Goal: Task Accomplishment & Management: Manage account settings

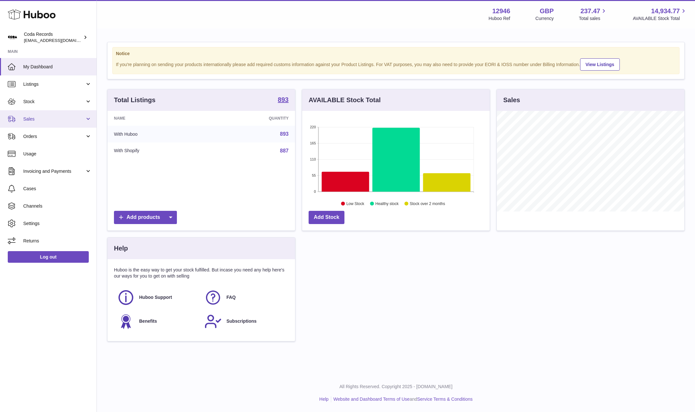
click at [63, 122] on span "Sales" at bounding box center [54, 119] width 62 height 6
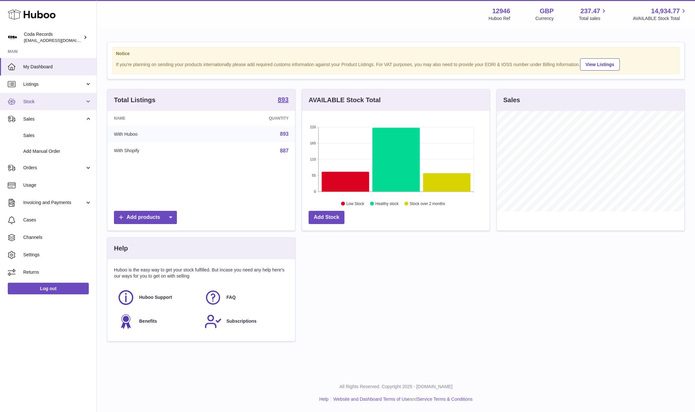
click at [59, 106] on link "Stock" at bounding box center [48, 101] width 96 height 17
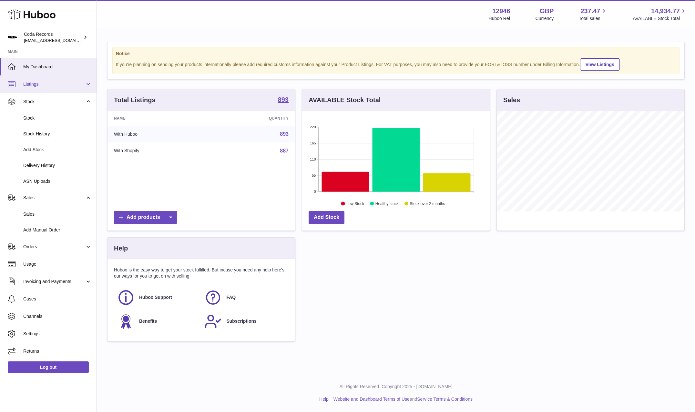
click at [50, 84] on span "Listings" at bounding box center [54, 84] width 62 height 6
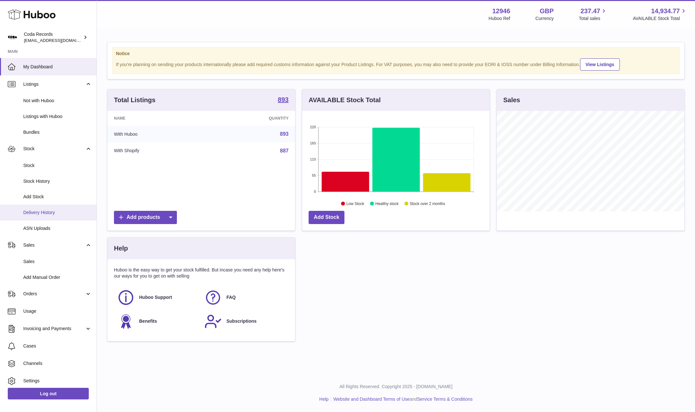
scroll to position [0, 0]
click at [39, 262] on span "Sales" at bounding box center [57, 261] width 68 height 6
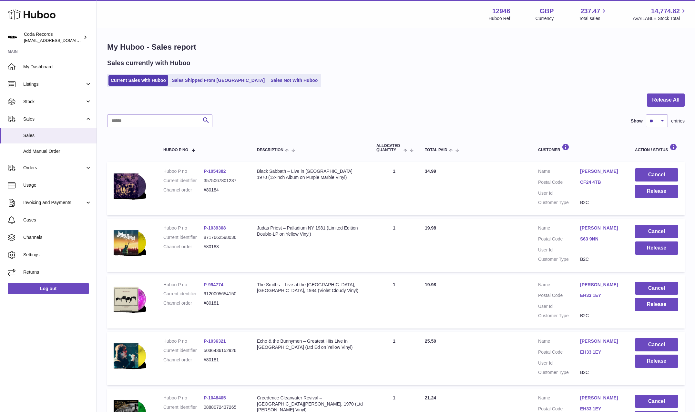
drag, startPoint x: 216, startPoint y: 83, endPoint x: 232, endPoint y: 100, distance: 24.0
click at [216, 83] on link "Sales Shipped From Huboo" at bounding box center [217, 80] width 97 height 11
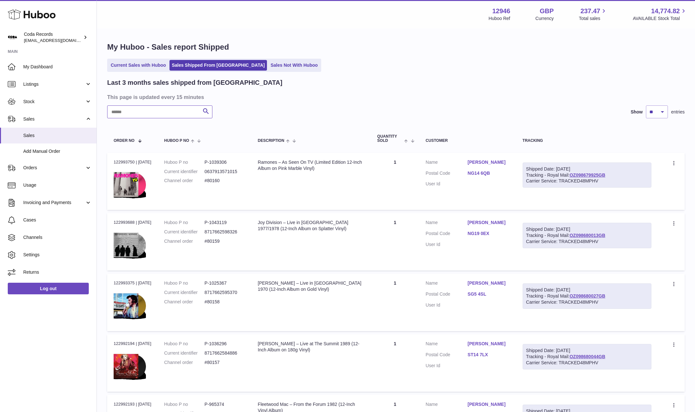
click at [165, 116] on input "text" at bounding box center [159, 112] width 105 height 13
paste input "*****"
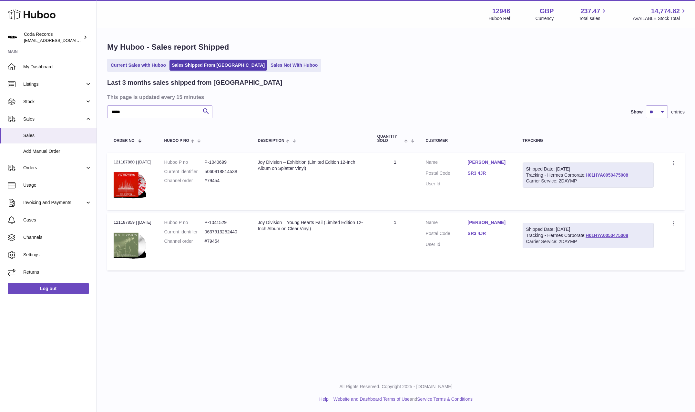
drag, startPoint x: 504, startPoint y: 162, endPoint x: 468, endPoint y: 161, distance: 35.5
click at [468, 161] on td "Customer Name Mark Henderson Postal Code SR3 4JR User Id" at bounding box center [467, 181] width 97 height 57
copy link "Mark Henderson"
click at [159, 105] on div "Last 3 months sales shipped from Huboo This page is updated every 15 minutes **…" at bounding box center [395, 176] width 577 height 196
drag, startPoint x: 159, startPoint y: 105, endPoint x: 158, endPoint y: 108, distance: 3.4
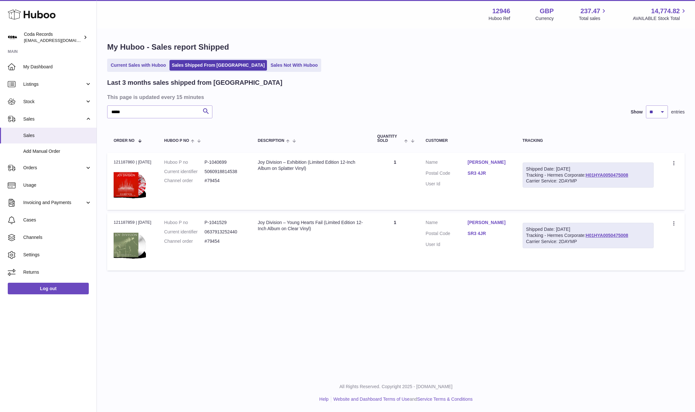
click at [158, 106] on div "Last 3 months sales shipped from Huboo This page is updated every 15 minutes **…" at bounding box center [395, 176] width 577 height 196
click at [158, 108] on input "*****" at bounding box center [159, 112] width 105 height 13
click at [158, 109] on input "*****" at bounding box center [159, 112] width 105 height 13
paste input "*********"
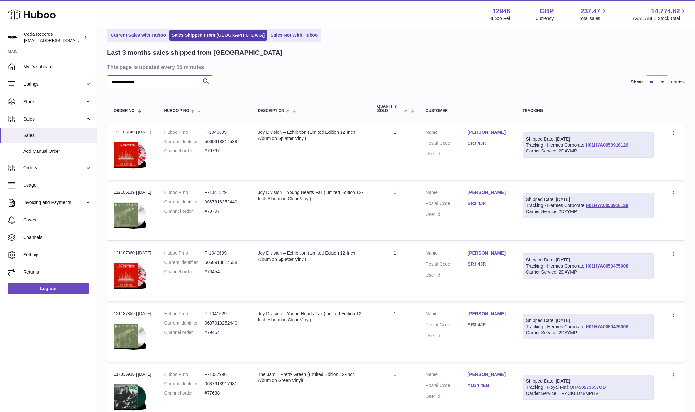
scroll to position [35, 0]
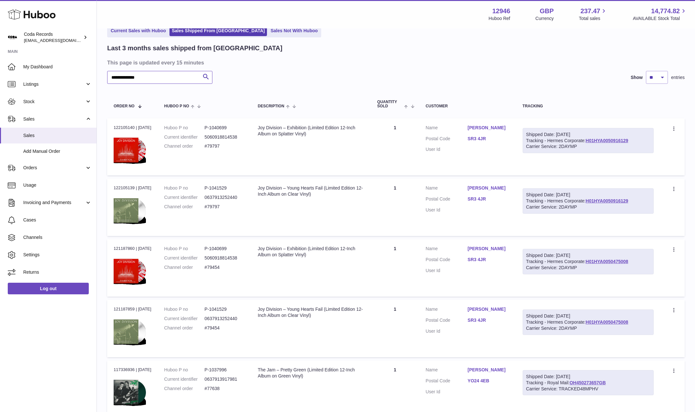
type input "**********"
click at [487, 248] on link "Mark Henderson" at bounding box center [489, 249] width 42 height 6
drag, startPoint x: 492, startPoint y: 212, endPoint x: 489, endPoint y: 200, distance: 12.5
click at [492, 210] on div "× Order Address Name Mark Henderson Address line 1 49 Thorndale Road Address li…" at bounding box center [347, 206] width 695 height 412
click at [486, 185] on link "Mark Henderson" at bounding box center [489, 188] width 42 height 6
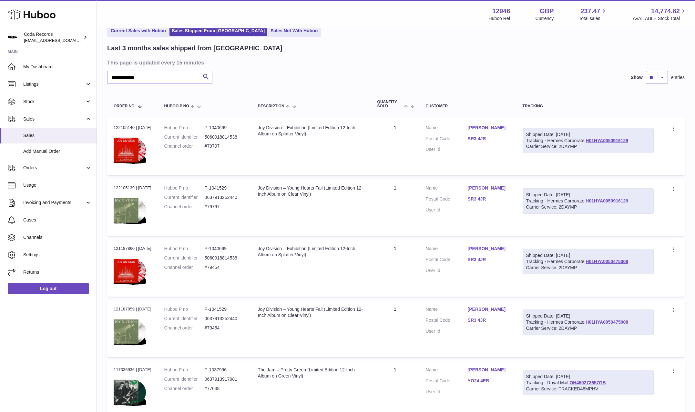
click at [466, 59] on div at bounding box center [347, 206] width 695 height 412
click at [124, 31] on link "Current Sales with Huboo" at bounding box center [138, 30] width 60 height 11
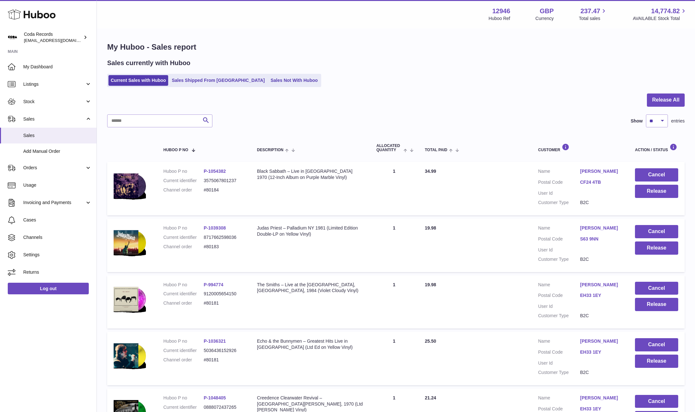
click at [591, 173] on link "[PERSON_NAME]" at bounding box center [601, 171] width 42 height 6
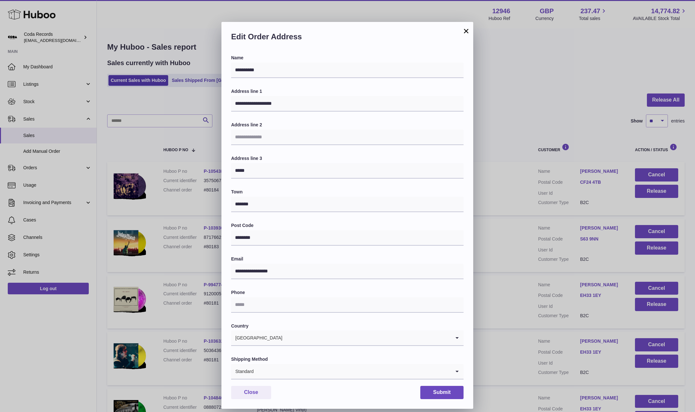
drag, startPoint x: 528, startPoint y: 184, endPoint x: 539, endPoint y: 186, distance: 11.3
click at [528, 184] on div "**********" at bounding box center [347, 216] width 695 height 412
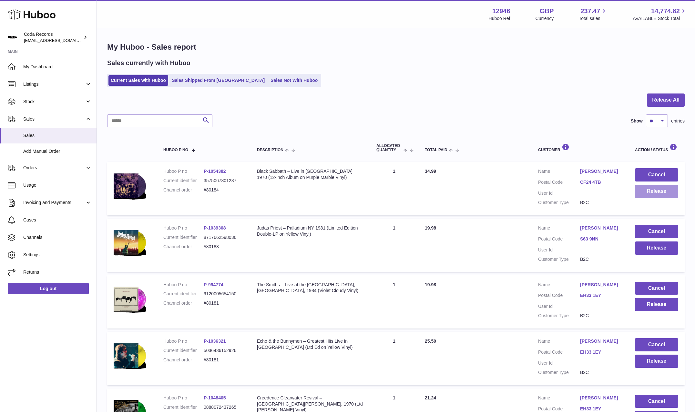
click at [651, 191] on button "Release" at bounding box center [656, 191] width 43 height 13
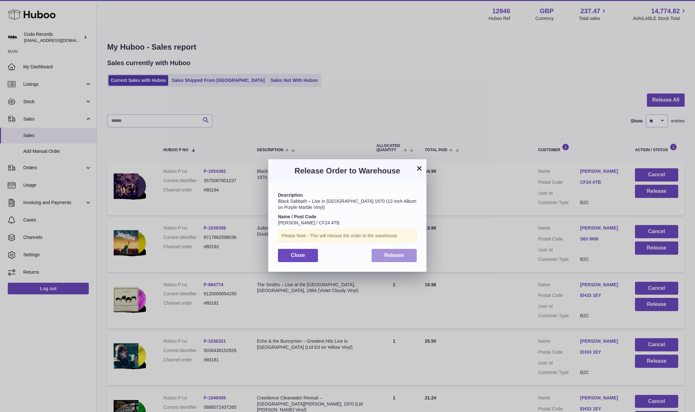
click at [400, 256] on span "Release" at bounding box center [394, 255] width 20 height 5
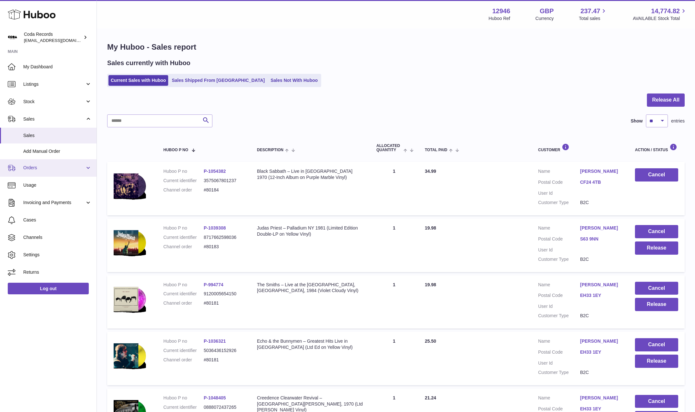
click at [47, 165] on link "Orders" at bounding box center [48, 167] width 96 height 17
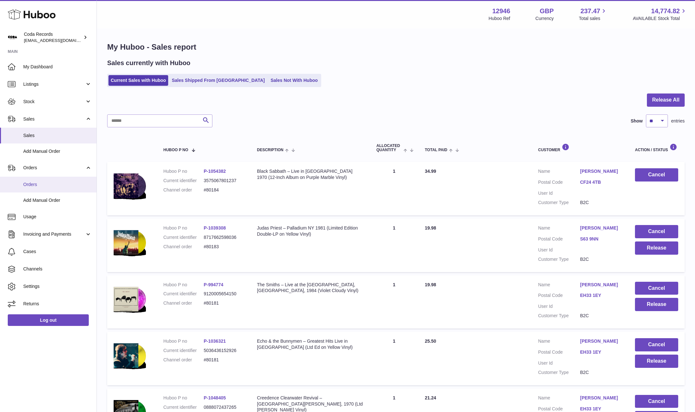
click at [51, 188] on link "Orders" at bounding box center [48, 185] width 96 height 16
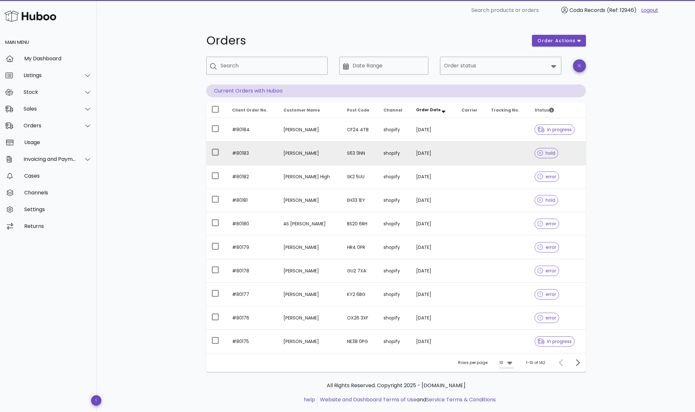
click at [294, 153] on td "[PERSON_NAME]" at bounding box center [310, 154] width 64 height 24
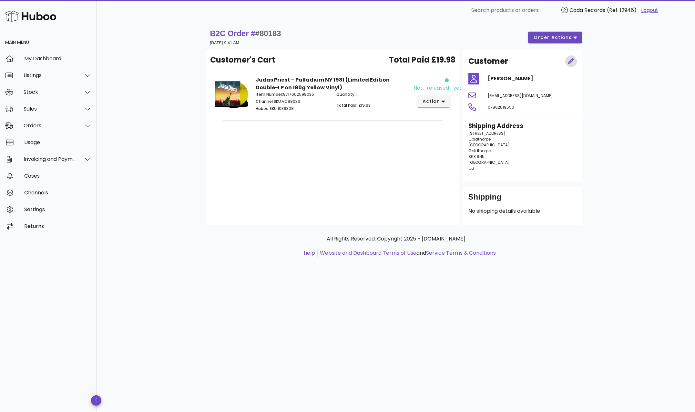
click at [570, 63] on icon "button" at bounding box center [570, 60] width 5 height 5
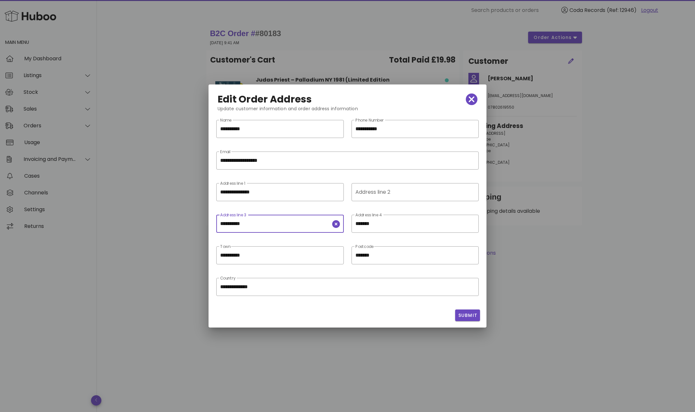
click at [279, 224] on input "**********" at bounding box center [275, 224] width 111 height 10
drag, startPoint x: 279, startPoint y: 224, endPoint x: 315, endPoint y: 212, distance: 38.3
click at [280, 224] on input "**********" at bounding box center [275, 224] width 111 height 10
click at [366, 194] on input "Address line 2" at bounding box center [414, 192] width 118 height 10
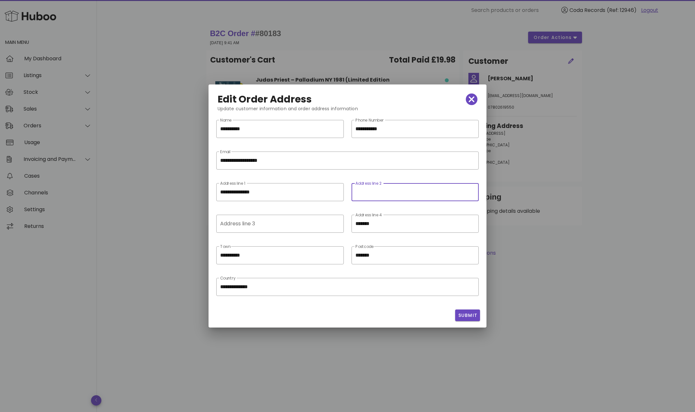
paste input "**********"
type input "**********"
click at [260, 256] on input "**********" at bounding box center [275, 255] width 111 height 10
drag, startPoint x: 260, startPoint y: 256, endPoint x: 265, endPoint y: 259, distance: 6.1
click at [260, 256] on input "**********" at bounding box center [275, 255] width 111 height 10
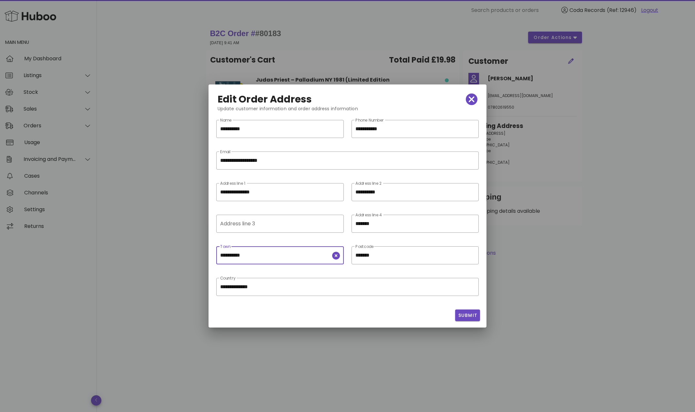
scroll to position [0, 0]
paste input "text"
type input "*********"
click at [472, 316] on span "Submit" at bounding box center [468, 315] width 20 height 7
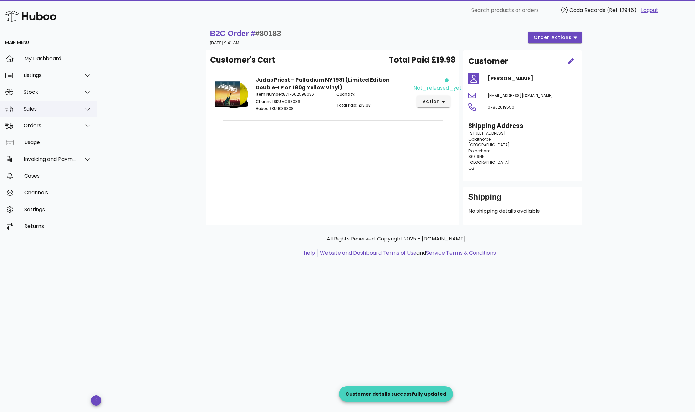
click at [44, 110] on div "Sales" at bounding box center [50, 109] width 53 height 6
drag, startPoint x: 48, startPoint y: 119, endPoint x: 52, endPoint y: 121, distance: 4.4
click at [48, 119] on div "Sales" at bounding box center [57, 125] width 68 height 14
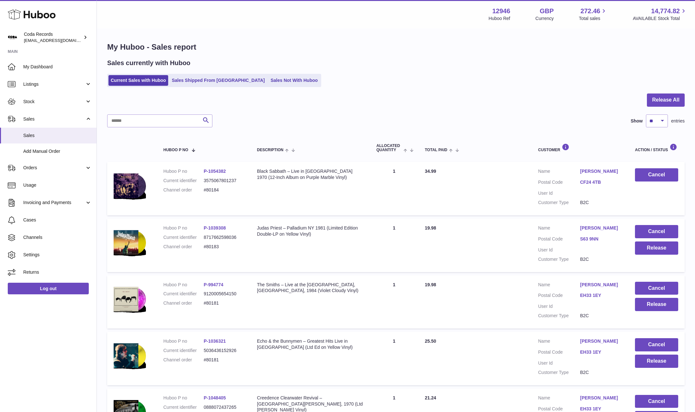
click at [588, 227] on link "Kevin Buck" at bounding box center [601, 228] width 42 height 6
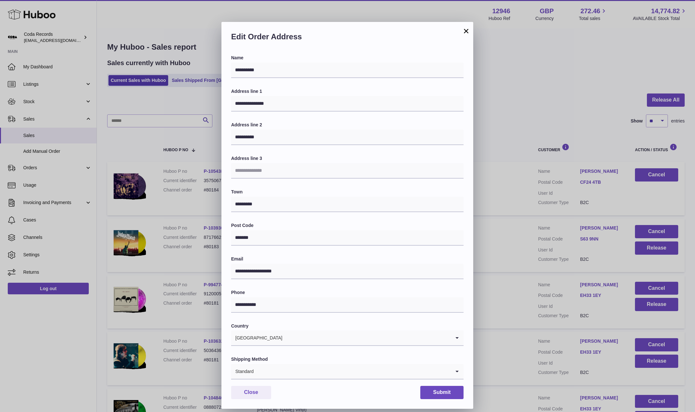
drag, startPoint x: 540, startPoint y: 247, endPoint x: 556, endPoint y: 249, distance: 16.3
click at [540, 247] on div "**********" at bounding box center [347, 216] width 695 height 412
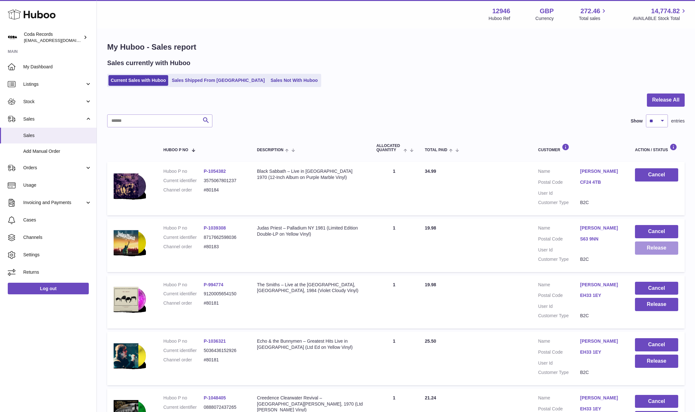
click at [653, 248] on button "Release" at bounding box center [656, 248] width 43 height 13
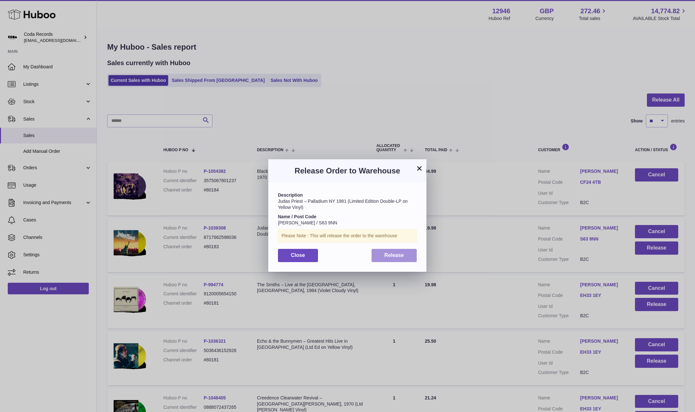
click at [401, 253] on span "Release" at bounding box center [394, 255] width 20 height 5
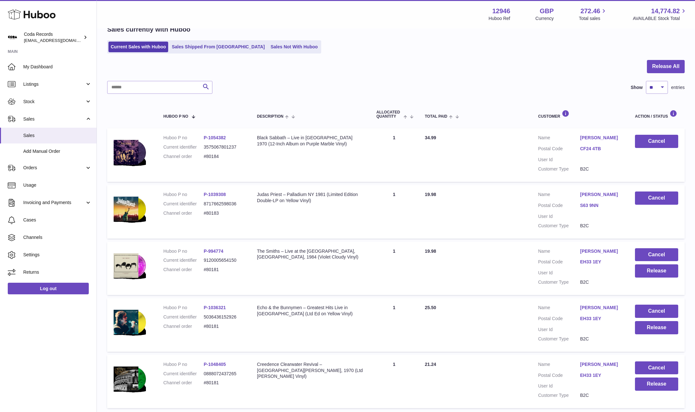
scroll to position [35, 0]
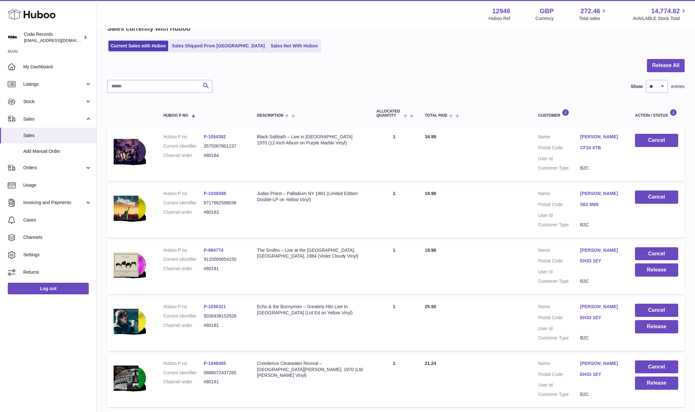
click at [601, 252] on link "Gemma Mcvey" at bounding box center [601, 250] width 42 height 6
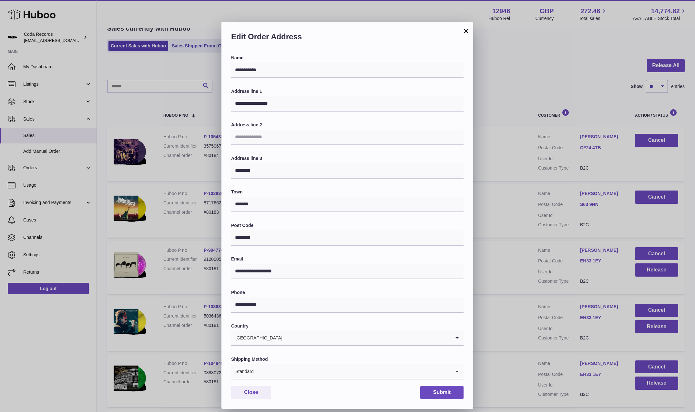
click at [561, 273] on div "**********" at bounding box center [347, 216] width 695 height 412
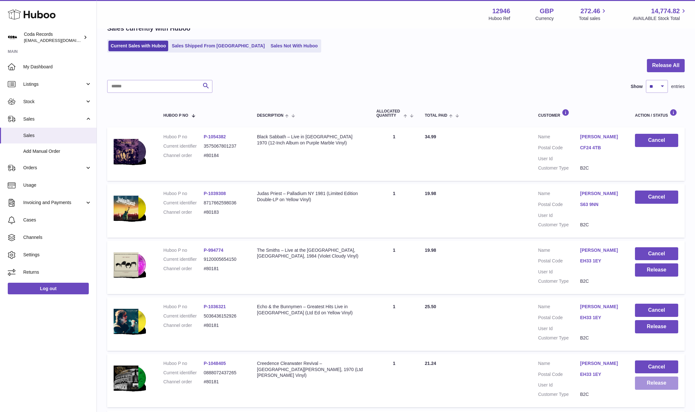
click at [655, 386] on button "Release" at bounding box center [656, 383] width 43 height 13
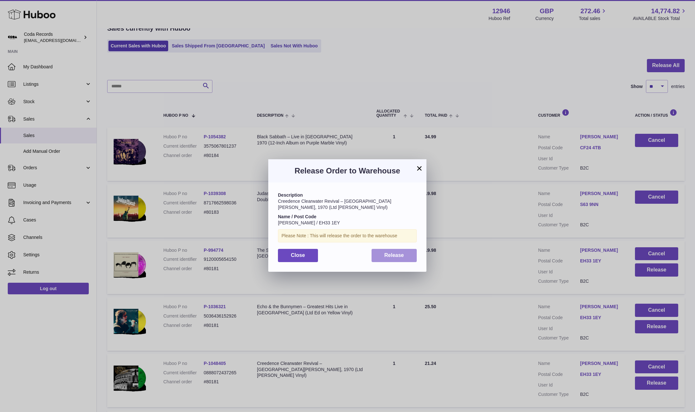
drag, startPoint x: 392, startPoint y: 254, endPoint x: 415, endPoint y: 261, distance: 23.2
click at [392, 254] on span "Release" at bounding box center [394, 255] width 20 height 5
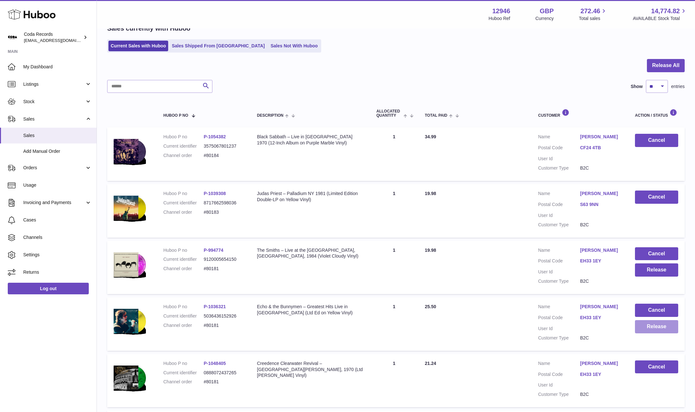
drag, startPoint x: 647, startPoint y: 328, endPoint x: 637, endPoint y: 326, distance: 10.3
click at [637, 326] on button "Release" at bounding box center [656, 326] width 43 height 13
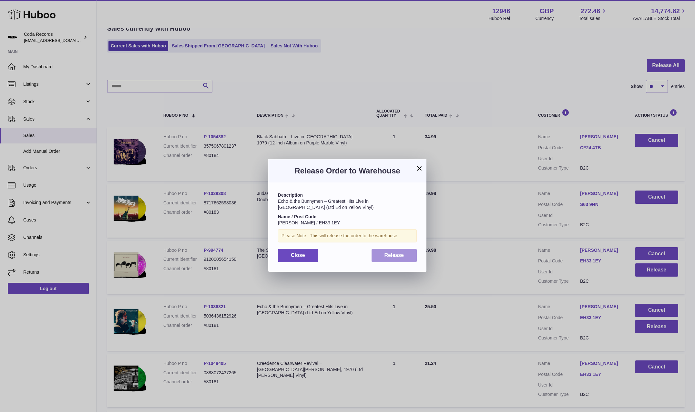
click at [388, 252] on button "Release" at bounding box center [393, 255] width 45 height 13
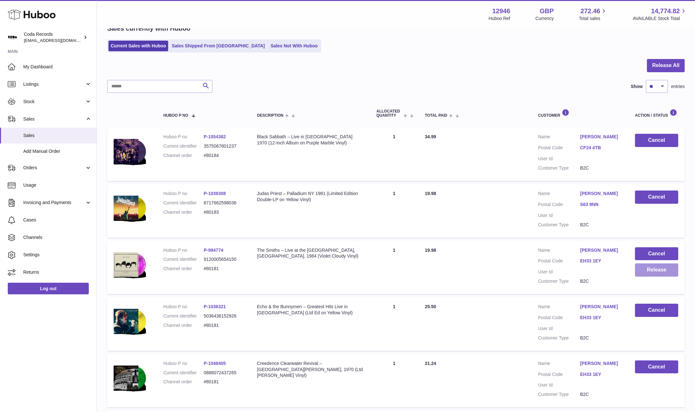
click at [652, 267] on button "Release" at bounding box center [656, 270] width 43 height 13
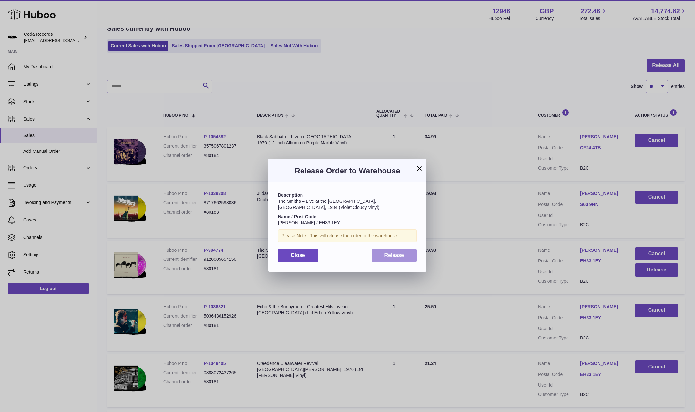
click at [397, 253] on span "Release" at bounding box center [394, 255] width 20 height 5
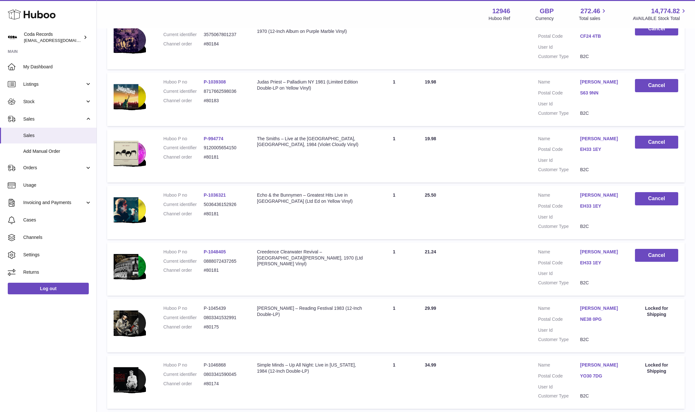
scroll to position [0, 0]
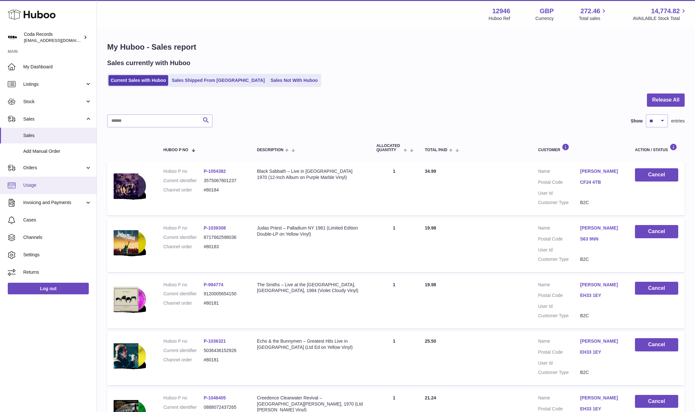
click at [50, 188] on span "Usage" at bounding box center [57, 185] width 68 height 6
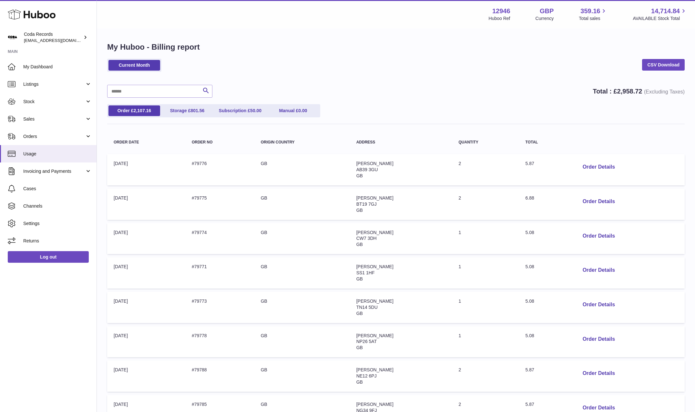
scroll to position [154, 0]
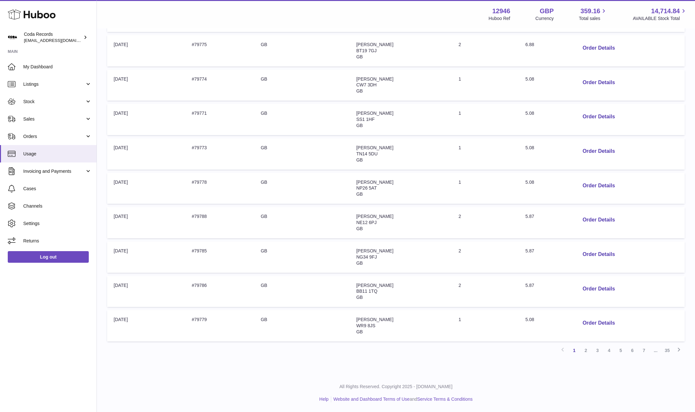
click at [664, 354] on link "35" at bounding box center [667, 351] width 12 height 12
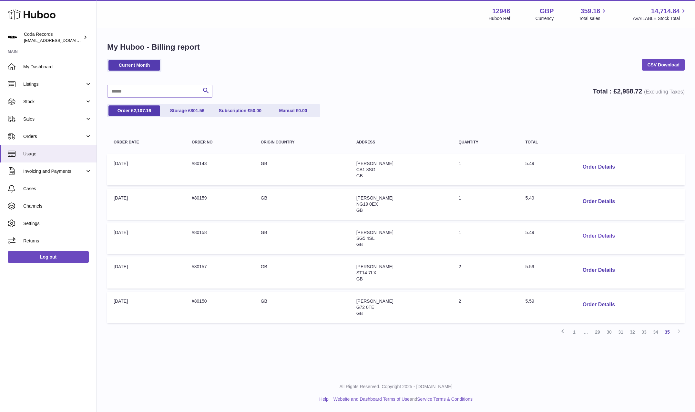
click at [606, 237] on button "Order Details" at bounding box center [598, 236] width 43 height 13
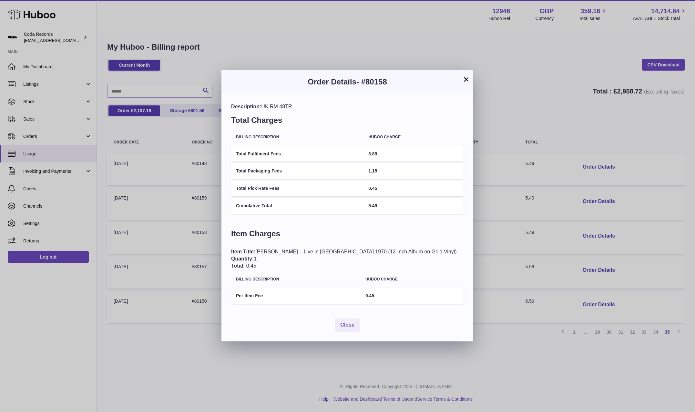
click at [467, 81] on button "×" at bounding box center [466, 80] width 8 height 8
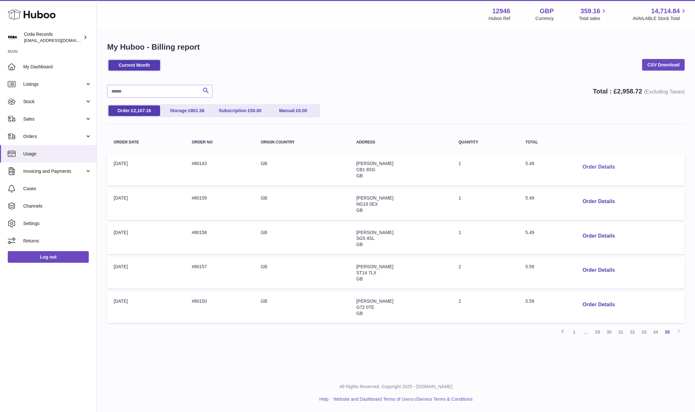
click at [593, 169] on button "Order Details" at bounding box center [598, 167] width 43 height 13
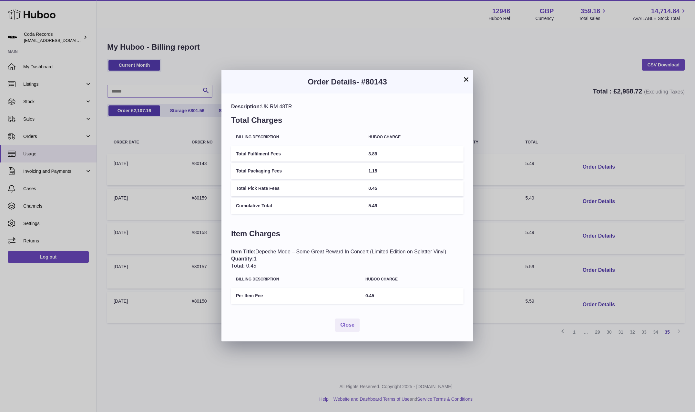
click at [464, 82] on button "×" at bounding box center [466, 80] width 8 height 8
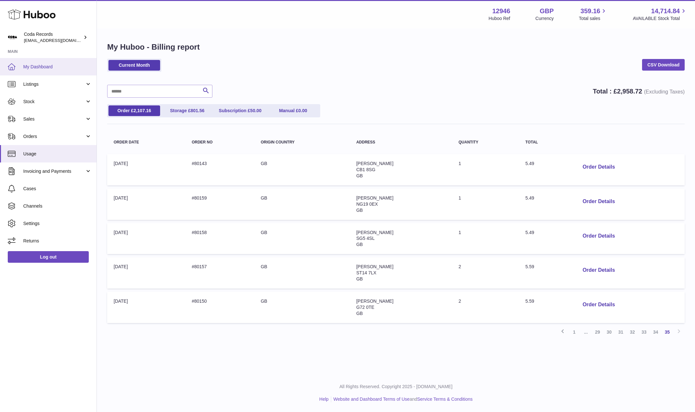
click at [55, 66] on span "My Dashboard" at bounding box center [57, 67] width 68 height 6
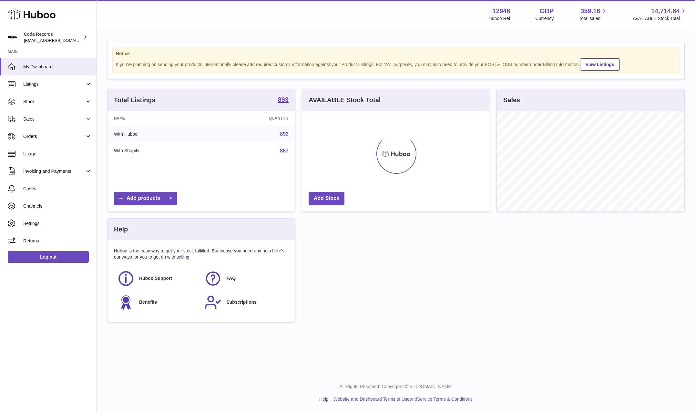
scroll to position [101, 187]
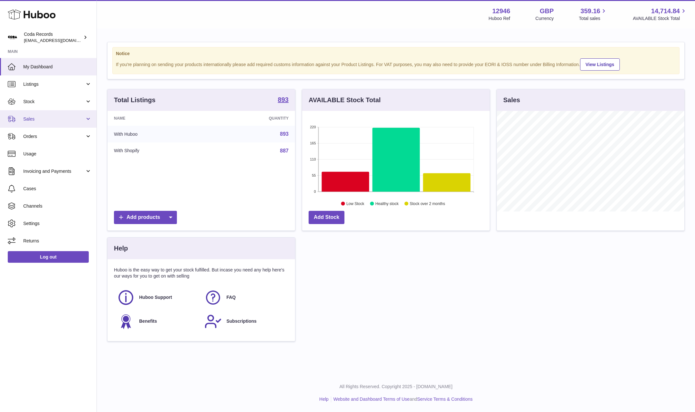
click at [65, 121] on span "Sales" at bounding box center [54, 119] width 62 height 6
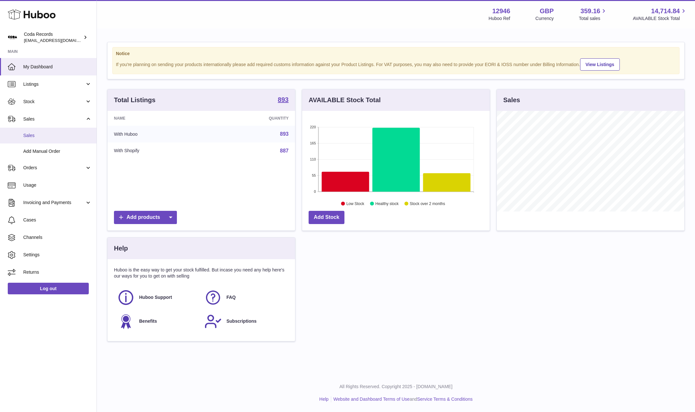
click at [63, 140] on link "Sales" at bounding box center [48, 136] width 96 height 16
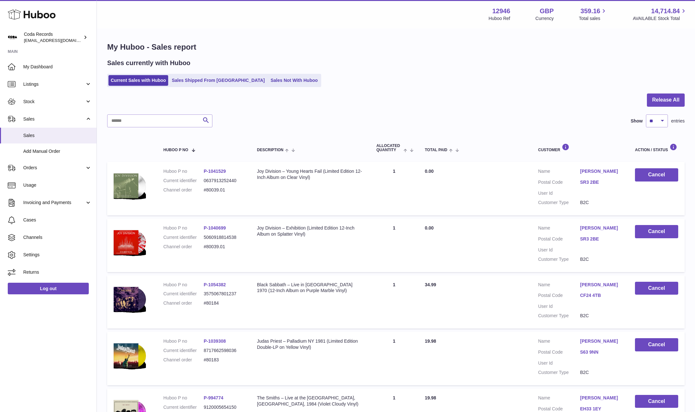
drag, startPoint x: 56, startPoint y: 184, endPoint x: 101, endPoint y: 174, distance: 46.2
click at [56, 184] on span "Usage" at bounding box center [57, 185] width 68 height 6
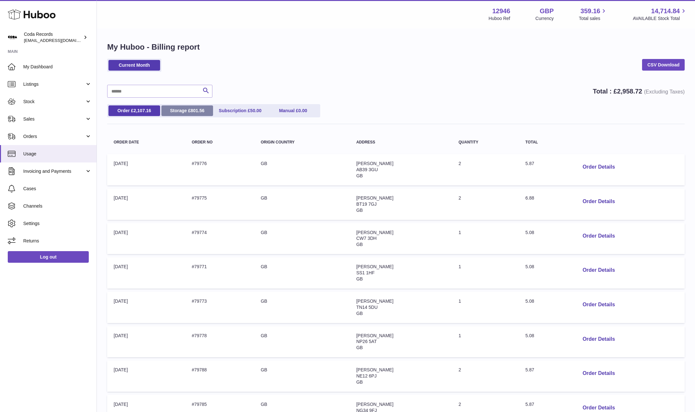
click at [191, 112] on span "801.56" at bounding box center [197, 110] width 14 height 5
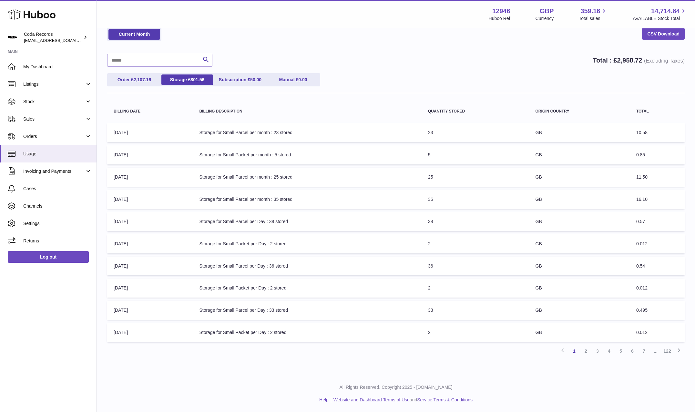
scroll to position [32, 0]
click at [673, 354] on link "Next" at bounding box center [679, 351] width 12 height 12
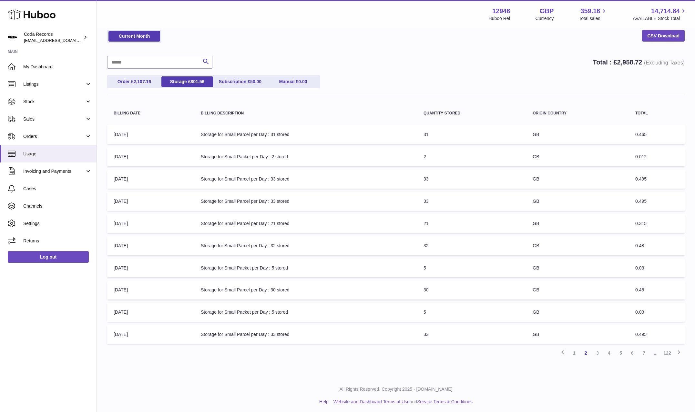
scroll to position [29, 0]
click at [644, 355] on link "7" at bounding box center [644, 353] width 12 height 12
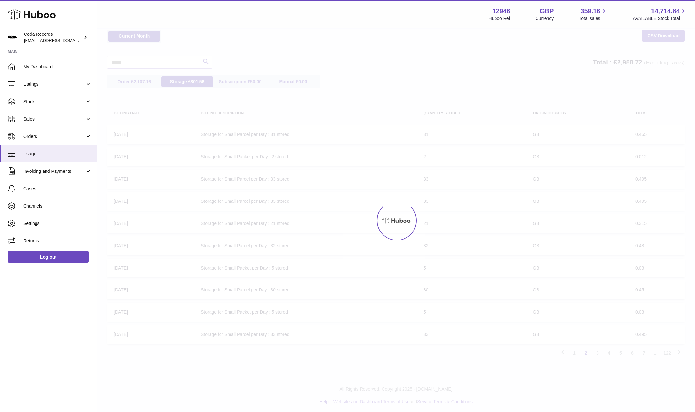
scroll to position [29, 0]
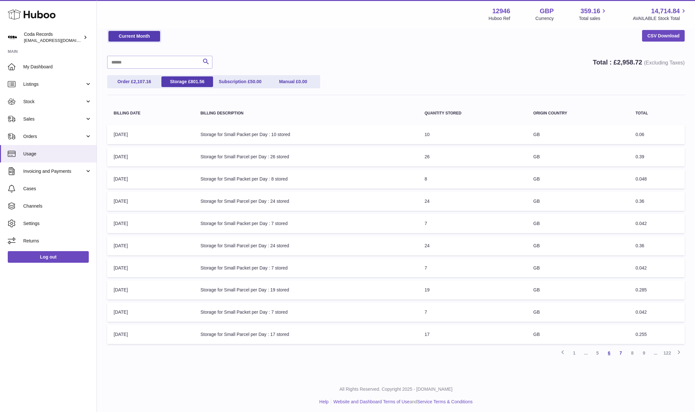
click at [609, 352] on link "6" at bounding box center [609, 354] width 12 height 12
click at [597, 351] on link "4" at bounding box center [597, 354] width 12 height 12
click at [667, 353] on link "122" at bounding box center [667, 354] width 12 height 12
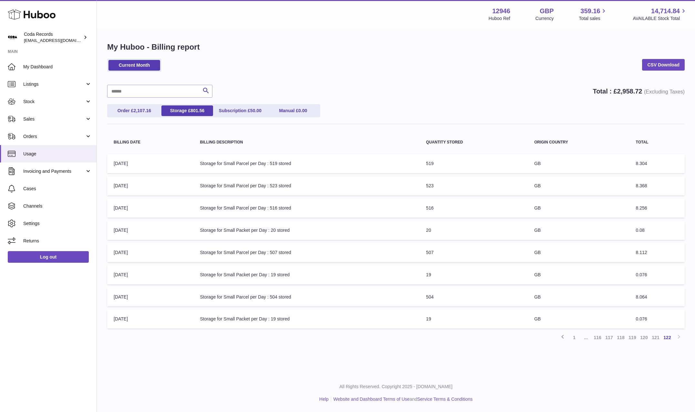
click at [634, 339] on link "119" at bounding box center [632, 338] width 12 height 12
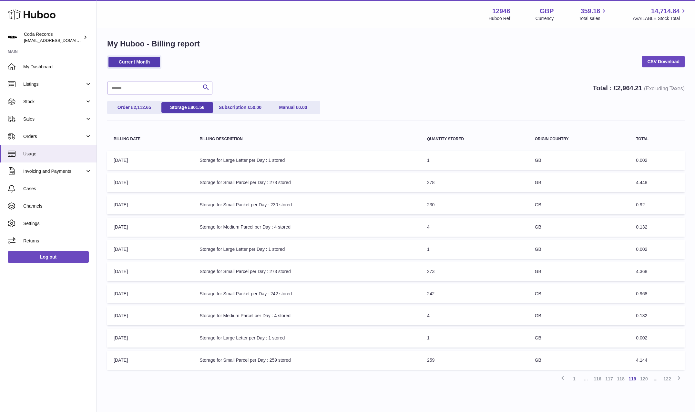
scroll to position [6, 0]
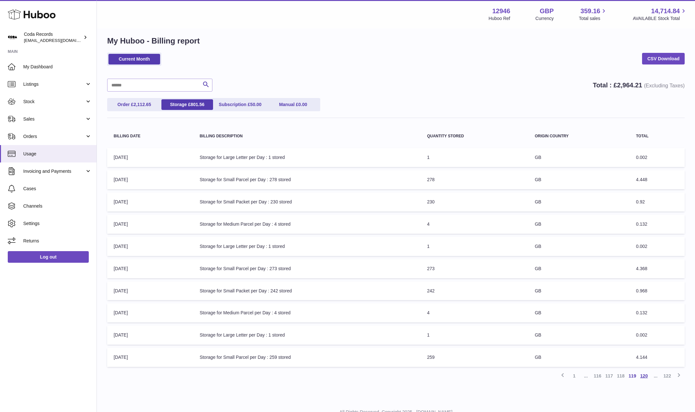
click at [646, 377] on link "120" at bounding box center [644, 376] width 12 height 12
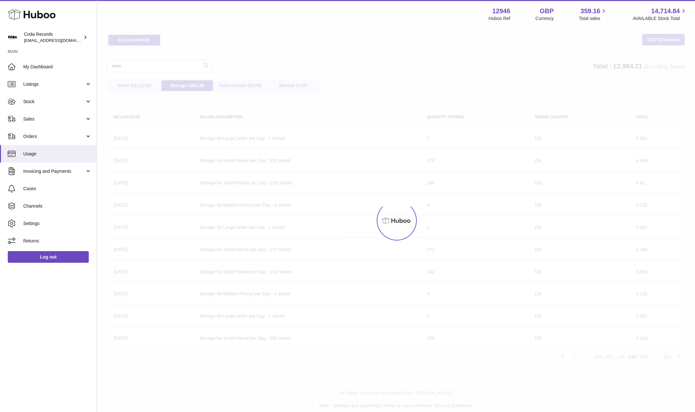
scroll to position [29, 0]
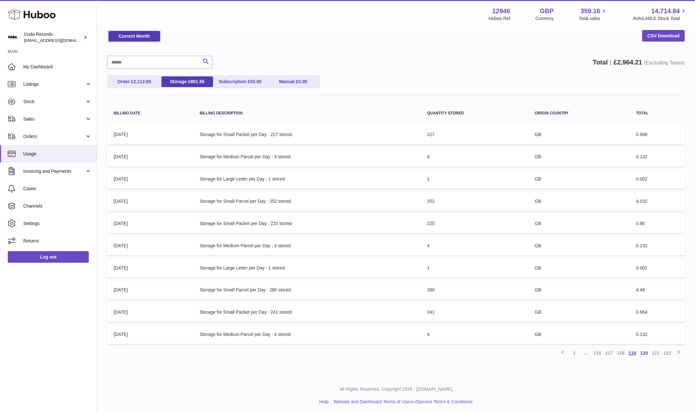
click at [632, 354] on link "119" at bounding box center [632, 354] width 12 height 12
click at [620, 354] on link "118" at bounding box center [621, 354] width 12 height 12
click at [610, 354] on link "117" at bounding box center [609, 354] width 12 height 12
click at [610, 354] on link "116" at bounding box center [609, 354] width 12 height 12
click at [608, 356] on link "115" at bounding box center [609, 354] width 12 height 12
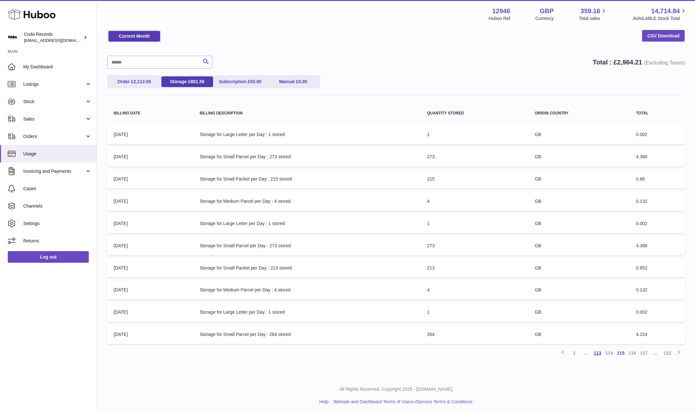
click at [597, 354] on link "113" at bounding box center [597, 354] width 12 height 12
drag, startPoint x: 597, startPoint y: 352, endPoint x: 592, endPoint y: 351, distance: 5.4
click at [597, 352] on link "111" at bounding box center [597, 354] width 12 height 12
click at [598, 355] on link "109" at bounding box center [597, 354] width 12 height 12
click at [575, 354] on link "1" at bounding box center [574, 354] width 12 height 12
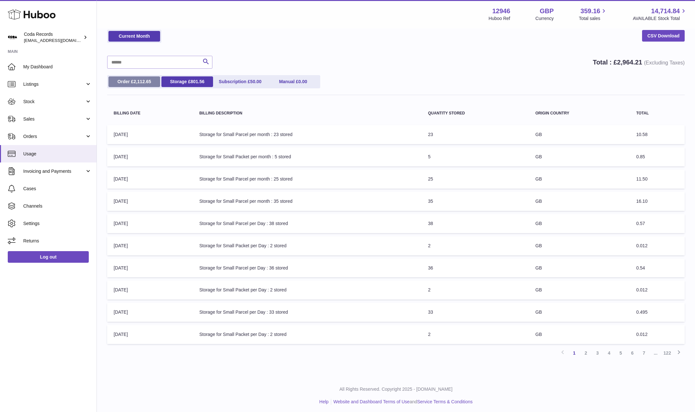
click at [141, 81] on span "2,112.65" at bounding box center [143, 81] width 18 height 5
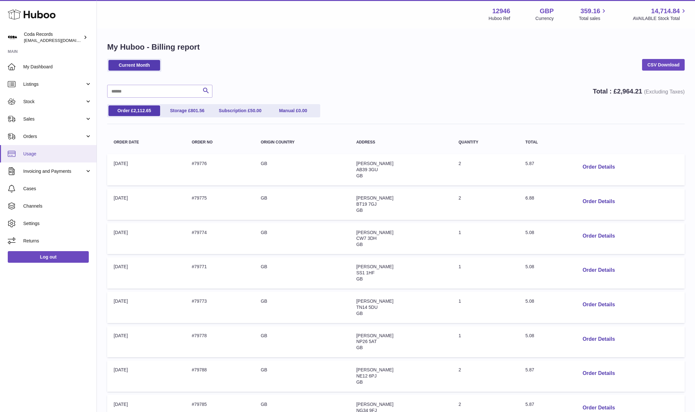
click at [57, 155] on span "Usage" at bounding box center [57, 154] width 68 height 6
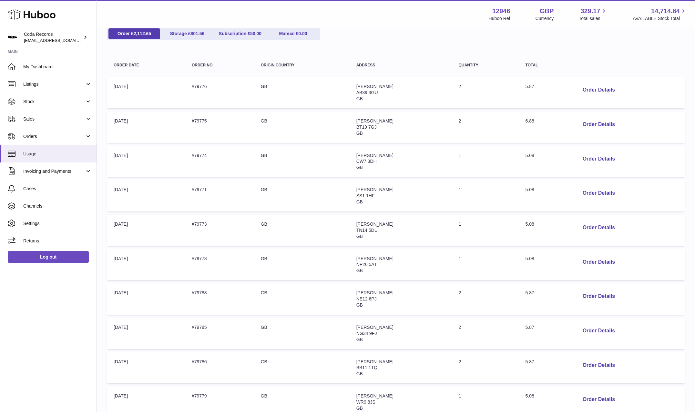
scroll to position [154, 0]
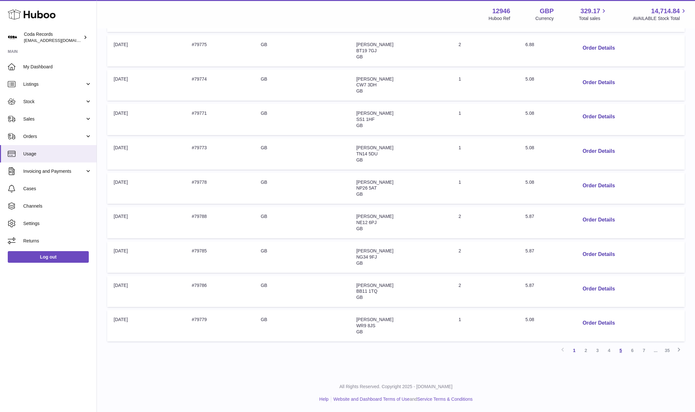
click at [620, 351] on link "5" at bounding box center [621, 351] width 12 height 12
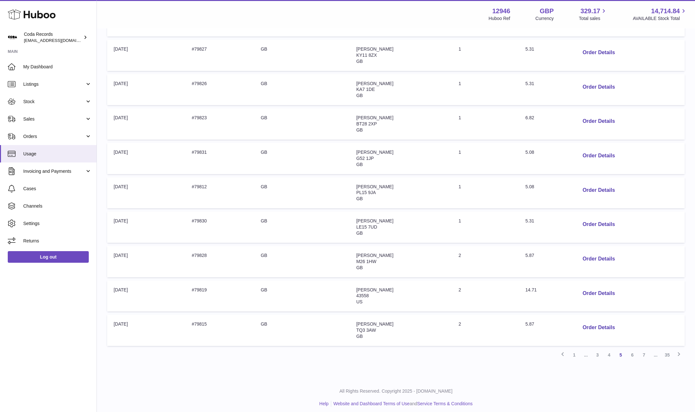
scroll to position [154, 0]
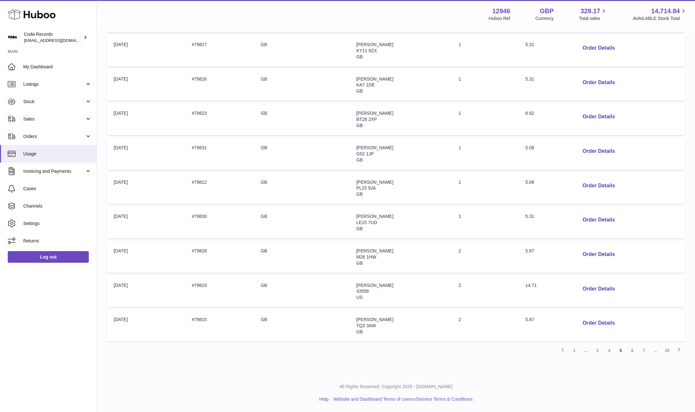
click at [669, 350] on link "35" at bounding box center [667, 351] width 12 height 12
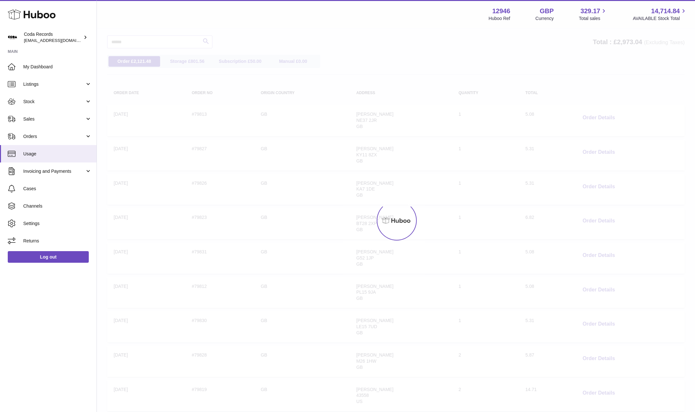
scroll to position [29, 0]
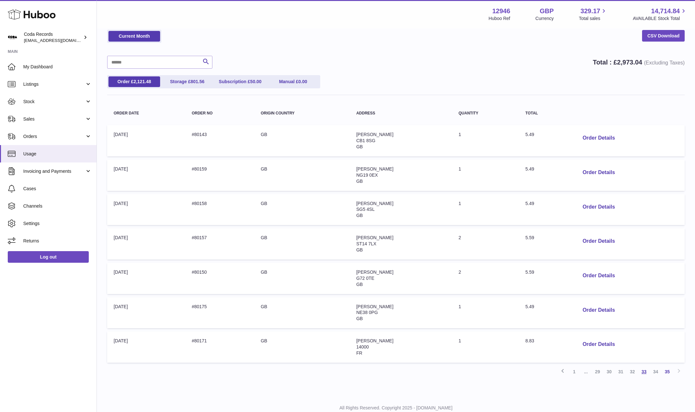
click at [643, 371] on link "33" at bounding box center [644, 372] width 12 height 12
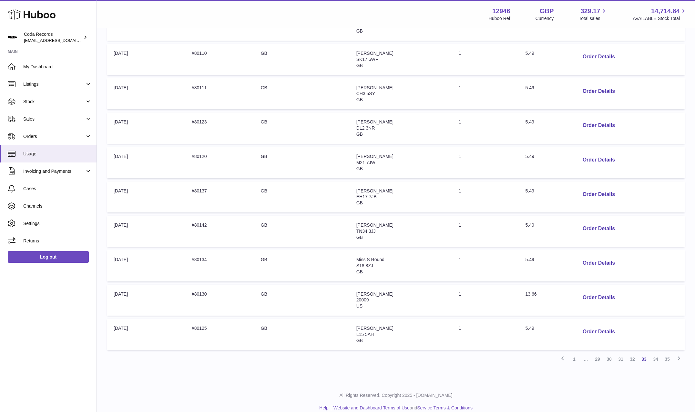
scroll to position [154, 0]
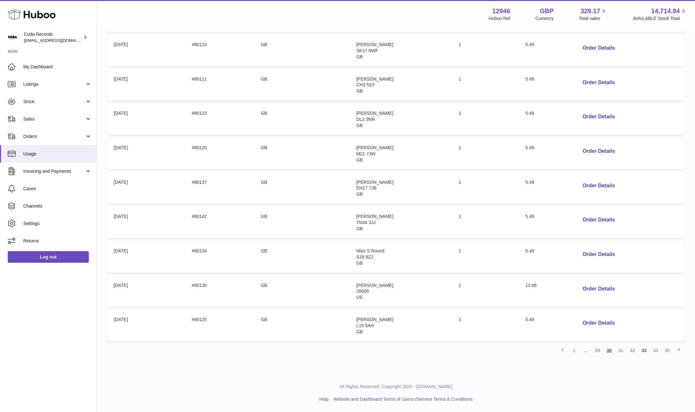
click at [609, 353] on link "30" at bounding box center [609, 351] width 12 height 12
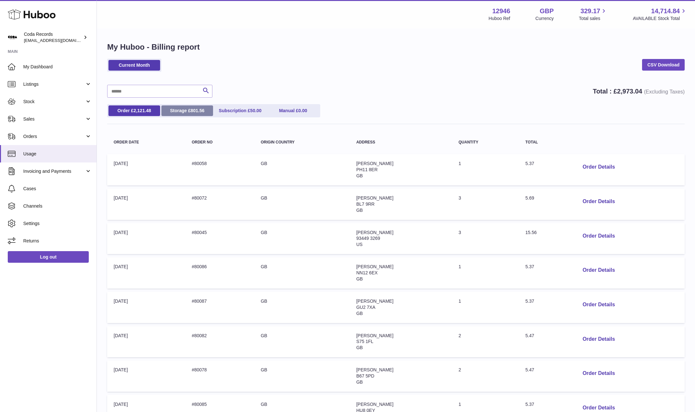
click at [190, 107] on link "Storage £ 801.56" at bounding box center [187, 111] width 52 height 11
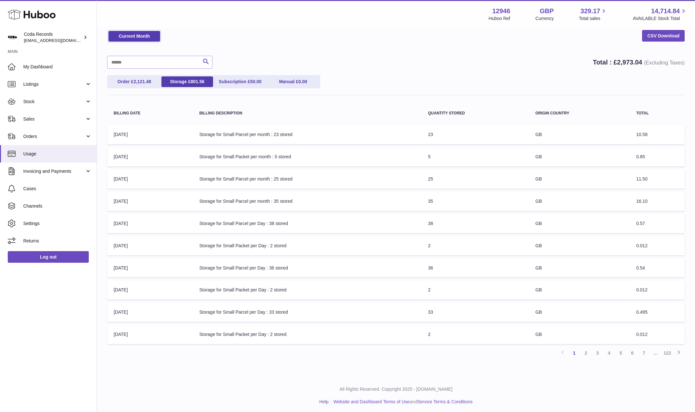
scroll to position [32, 0]
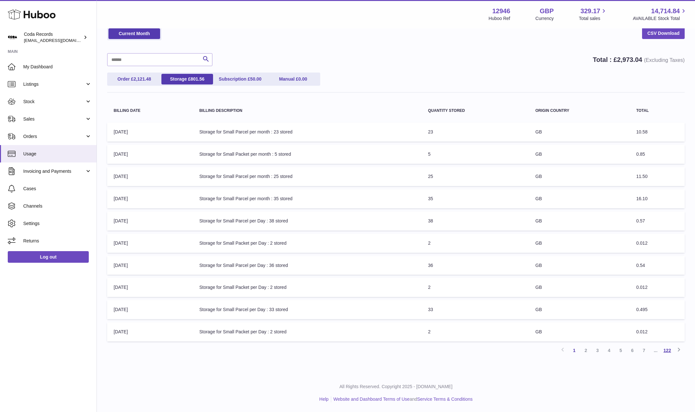
click at [668, 350] on link "122" at bounding box center [667, 351] width 12 height 12
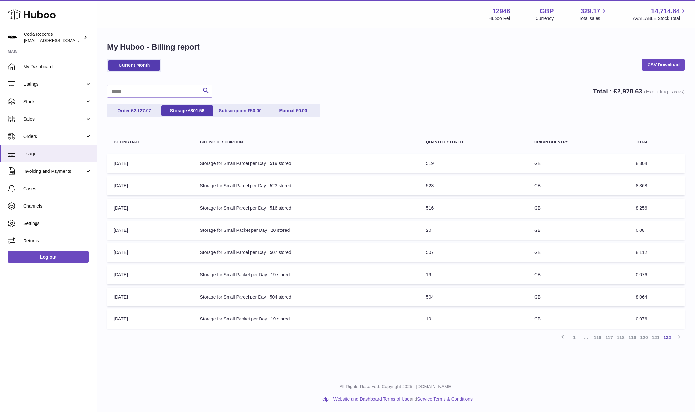
click at [597, 338] on link "116" at bounding box center [597, 338] width 12 height 12
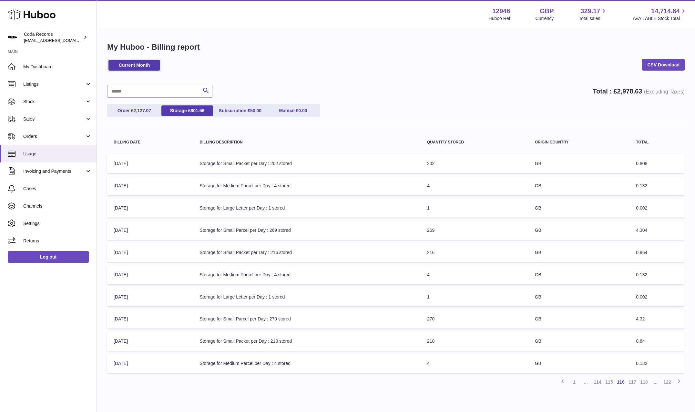
click at [432, 85] on div "Current Month CSV Download Search Total : £ 2,978.63 (Excluding Taxes) Order £ …" at bounding box center [395, 223] width 577 height 329
click at [364, 75] on div "Current Month CSV Download" at bounding box center [395, 69] width 577 height 20
click at [142, 112] on span "2,127.07" at bounding box center [143, 110] width 18 height 5
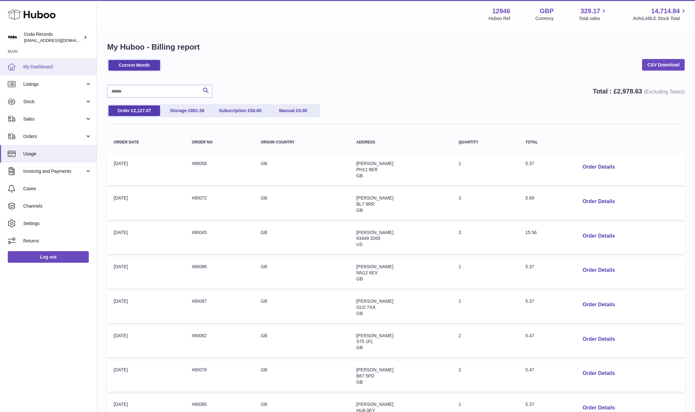
click at [46, 67] on span "My Dashboard" at bounding box center [57, 67] width 68 height 6
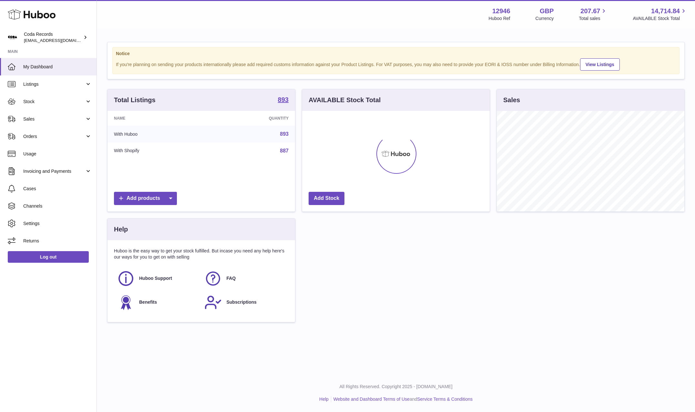
scroll to position [101, 187]
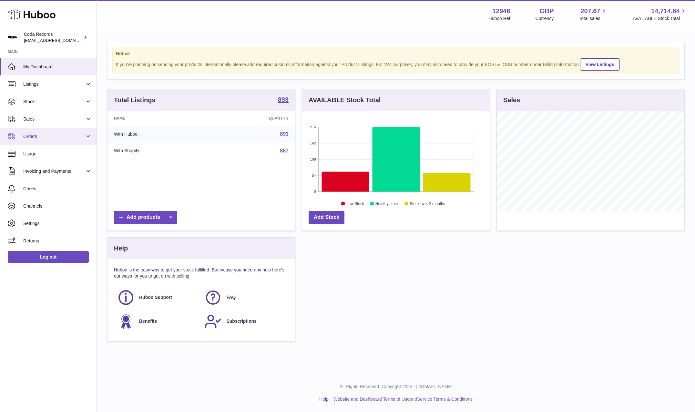
click at [44, 137] on span "Orders" at bounding box center [54, 137] width 62 height 6
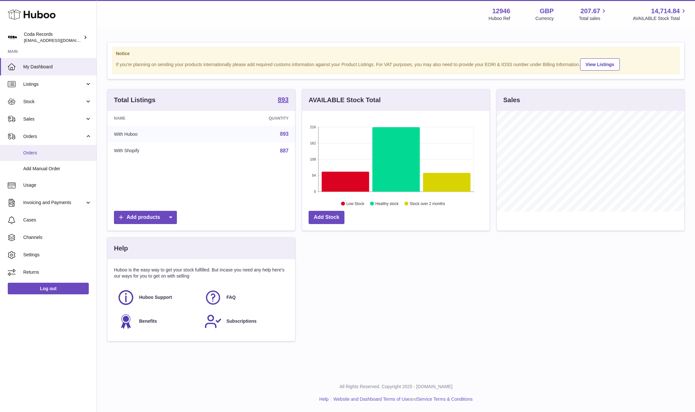
click at [48, 146] on link "Orders" at bounding box center [48, 153] width 96 height 16
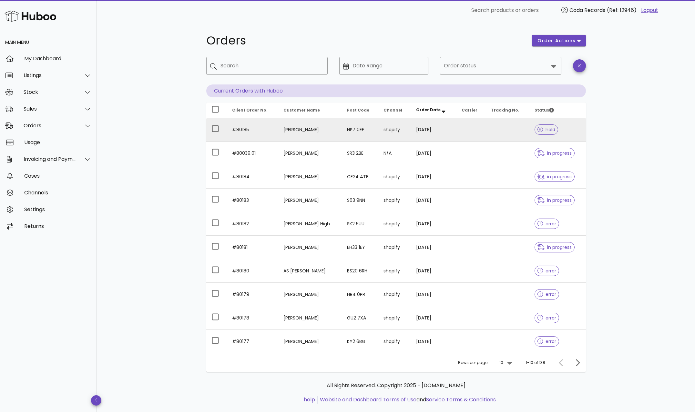
click at [293, 130] on td "[PERSON_NAME]" at bounding box center [310, 130] width 64 height 24
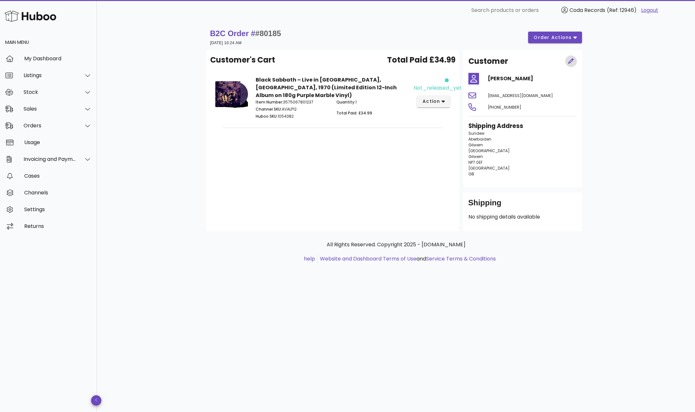
click at [573, 61] on icon "button" at bounding box center [571, 61] width 6 height 6
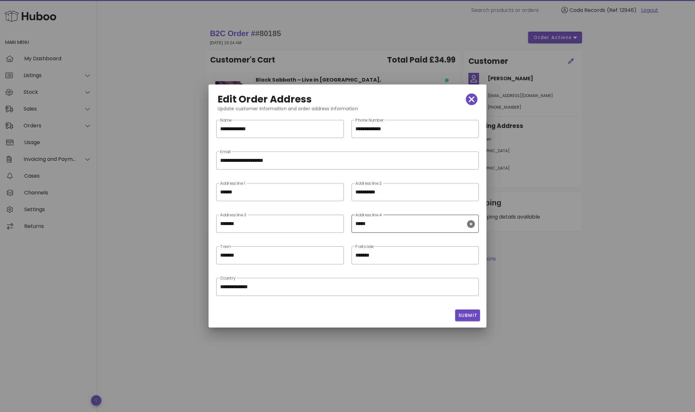
click at [355, 224] on div "​ Address line 4 *****" at bounding box center [414, 224] width 127 height 18
click at [355, 223] on div "​ Address line 4 *****" at bounding box center [414, 224] width 127 height 18
click at [240, 256] on input "*******" at bounding box center [275, 255] width 111 height 10
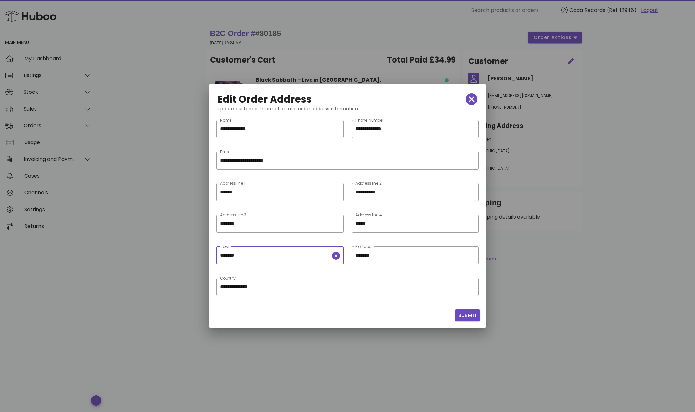
drag, startPoint x: 240, startPoint y: 256, endPoint x: 243, endPoint y: 258, distance: 3.9
click at [240, 256] on input "*******" at bounding box center [275, 255] width 111 height 10
paste input "**********"
drag, startPoint x: 274, startPoint y: 257, endPoint x: 291, endPoint y: 258, distance: 16.5
click at [291, 258] on input "**********" at bounding box center [275, 255] width 111 height 10
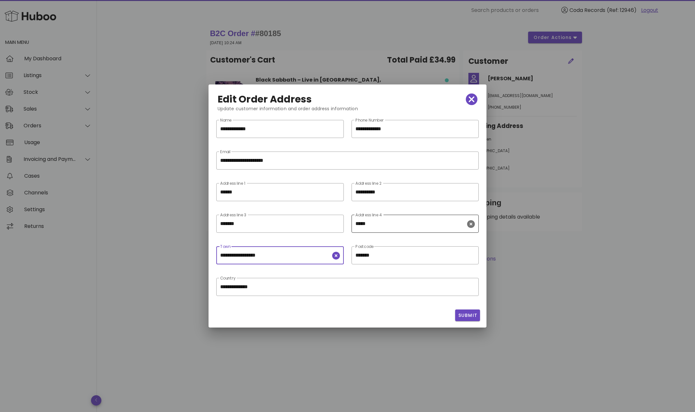
click at [470, 224] on icon "clear icon" at bounding box center [471, 224] width 8 height 8
type input "**********"
click at [469, 315] on span "Submit" at bounding box center [468, 315] width 20 height 7
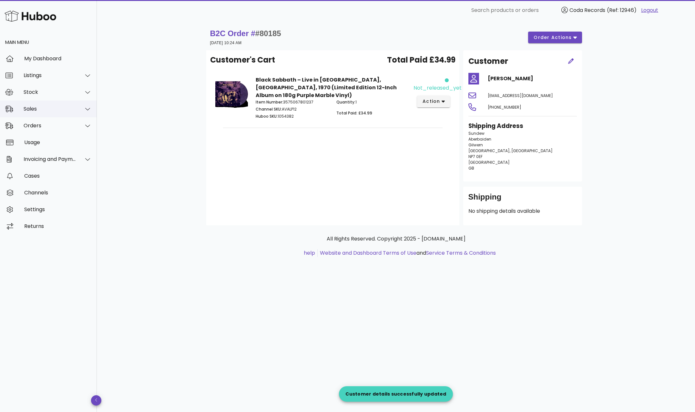
click at [45, 110] on div "Sales" at bounding box center [50, 109] width 53 height 6
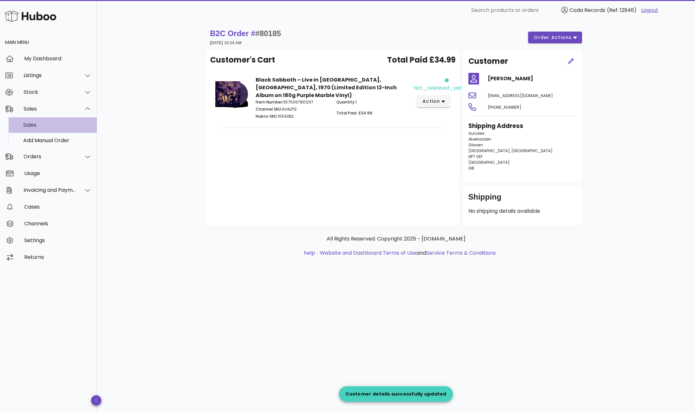
click at [56, 121] on div "Sales" at bounding box center [57, 125] width 68 height 14
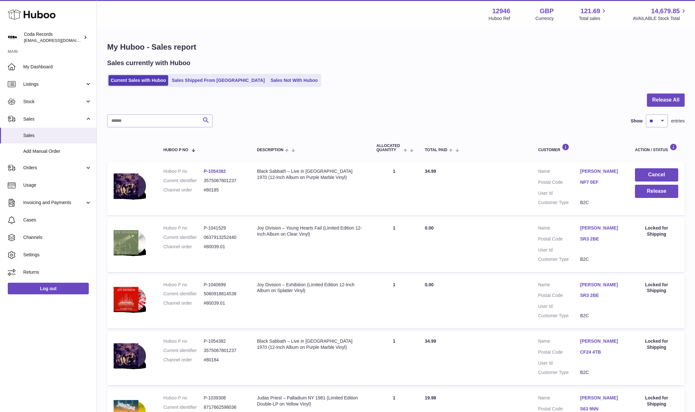
click at [593, 172] on link "[PERSON_NAME]" at bounding box center [601, 171] width 42 height 6
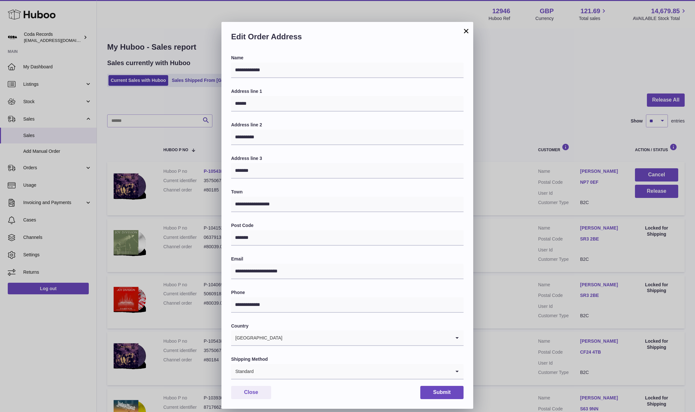
click at [532, 192] on div "**********" at bounding box center [347, 216] width 695 height 412
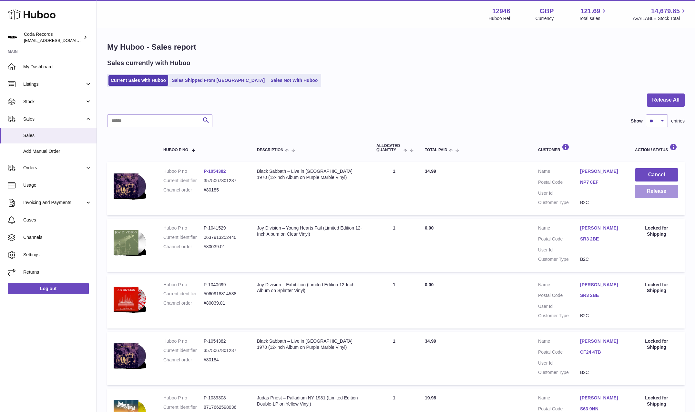
click at [651, 191] on button "Release" at bounding box center [656, 191] width 43 height 13
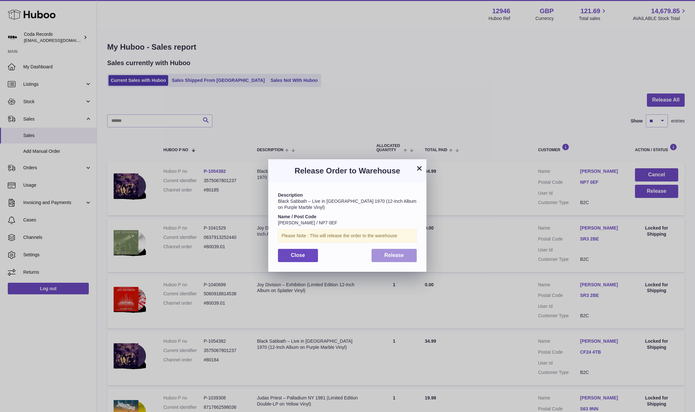
drag, startPoint x: 402, startPoint y: 252, endPoint x: 416, endPoint y: 234, distance: 22.4
click at [402, 252] on button "Release" at bounding box center [393, 255] width 45 height 13
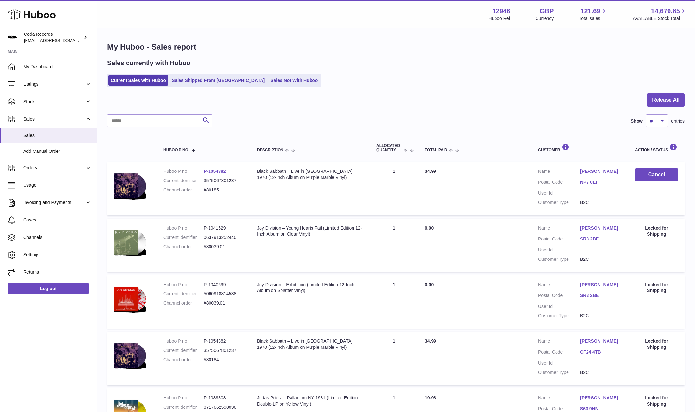
click at [599, 170] on link "[PERSON_NAME]" at bounding box center [601, 171] width 42 height 6
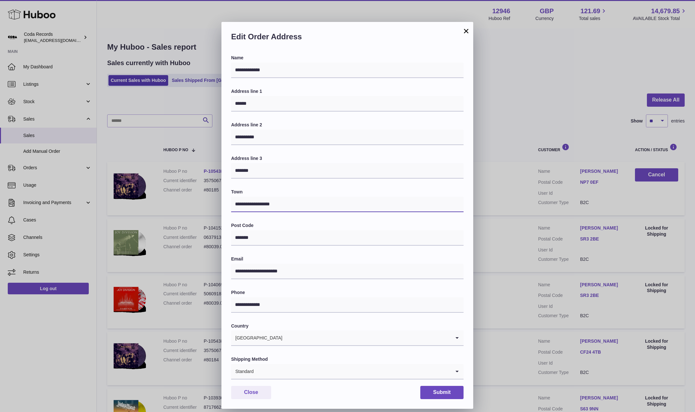
click at [290, 203] on input "**********" at bounding box center [347, 204] width 232 height 15
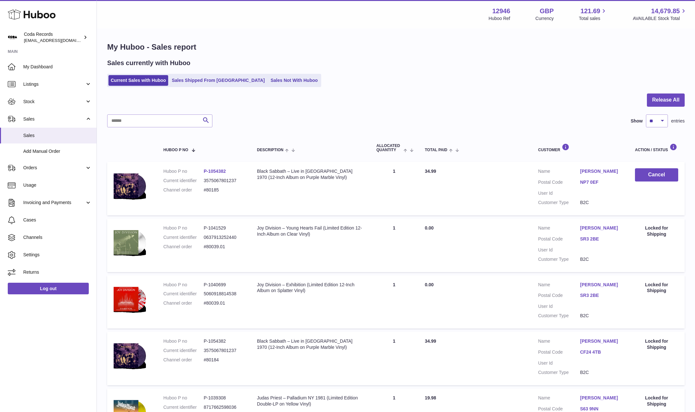
click at [538, 95] on div at bounding box center [347, 206] width 695 height 412
drag, startPoint x: 34, startPoint y: 169, endPoint x: 39, endPoint y: 176, distance: 8.7
click at [34, 169] on span "Orders" at bounding box center [54, 168] width 62 height 6
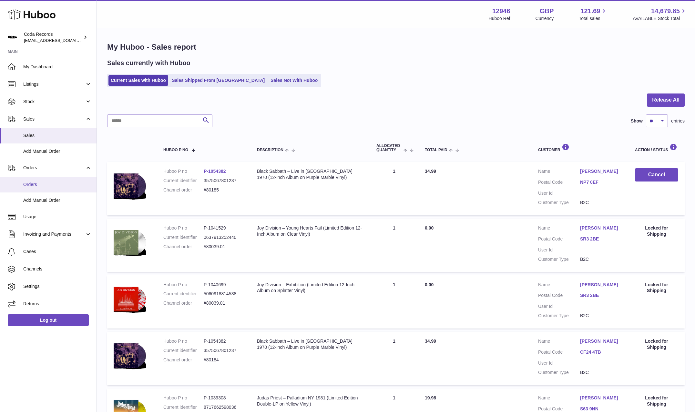
click at [42, 183] on span "Orders" at bounding box center [57, 185] width 68 height 6
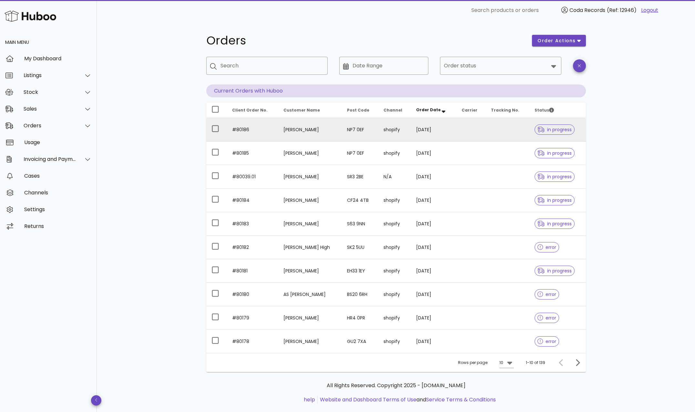
click at [302, 131] on td "[PERSON_NAME]" at bounding box center [310, 130] width 64 height 24
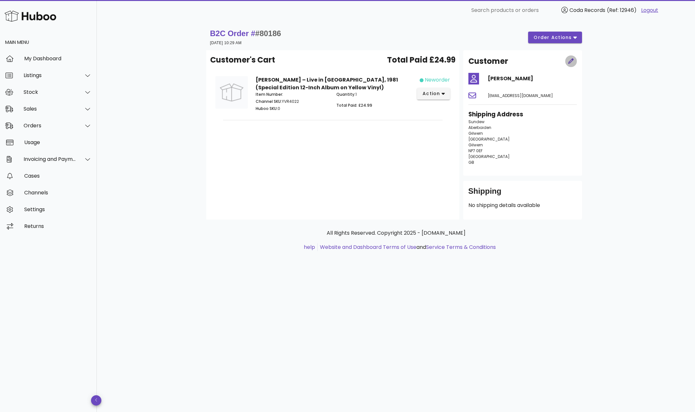
click at [570, 63] on icon "button" at bounding box center [571, 61] width 6 height 6
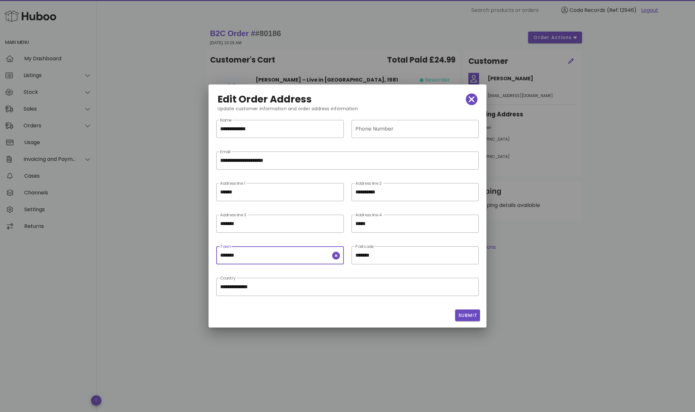
click at [275, 257] on input "*******" at bounding box center [275, 255] width 111 height 10
paste input "**********"
click at [469, 225] on icon "clear icon" at bounding box center [471, 224] width 8 height 8
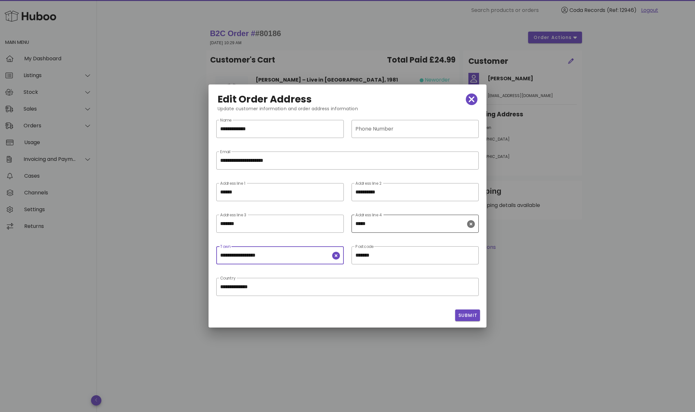
type input "**********"
click at [467, 316] on span "Submit" at bounding box center [468, 315] width 20 height 7
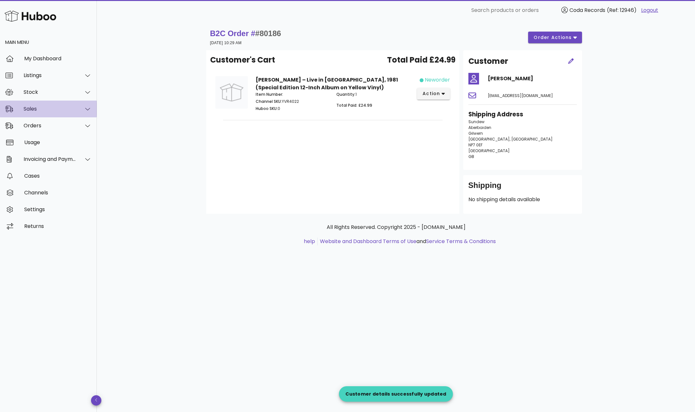
drag, startPoint x: 54, startPoint y: 108, endPoint x: 54, endPoint y: 116, distance: 7.1
click at [54, 108] on div "Sales" at bounding box center [50, 109] width 53 height 6
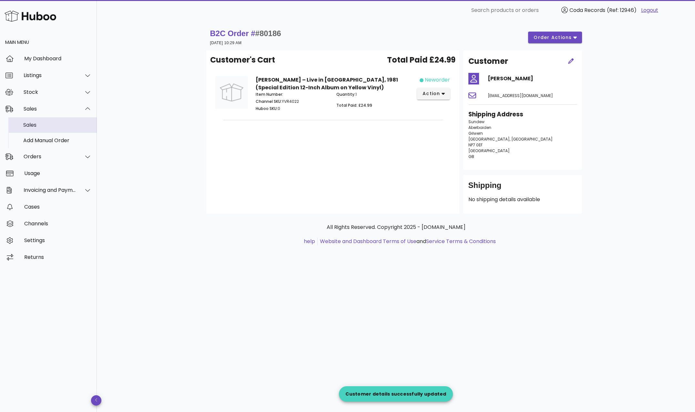
click at [53, 124] on div "Sales" at bounding box center [57, 125] width 68 height 6
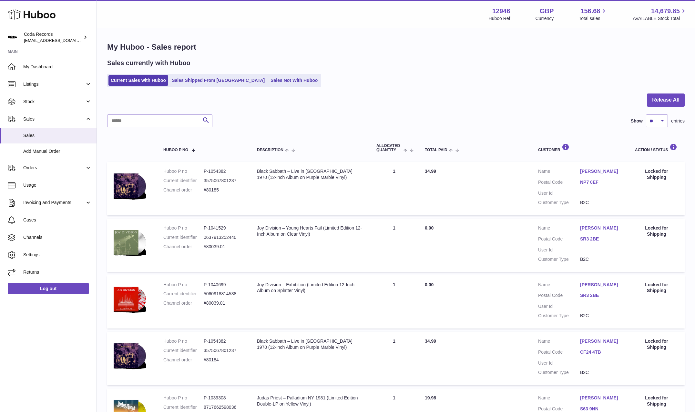
click at [599, 171] on link "[PERSON_NAME]" at bounding box center [601, 171] width 42 height 6
click at [523, 100] on div at bounding box center [347, 206] width 695 height 412
click at [212, 81] on link "Sales Shipped From [GEOGRAPHIC_DATA]" at bounding box center [217, 80] width 97 height 11
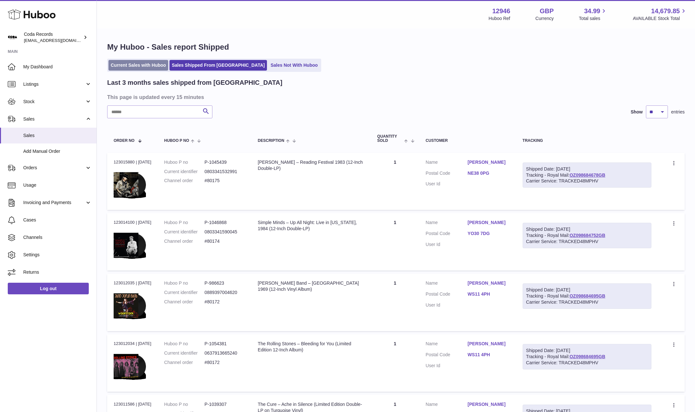
click at [139, 66] on link "Current Sales with Huboo" at bounding box center [138, 65] width 60 height 11
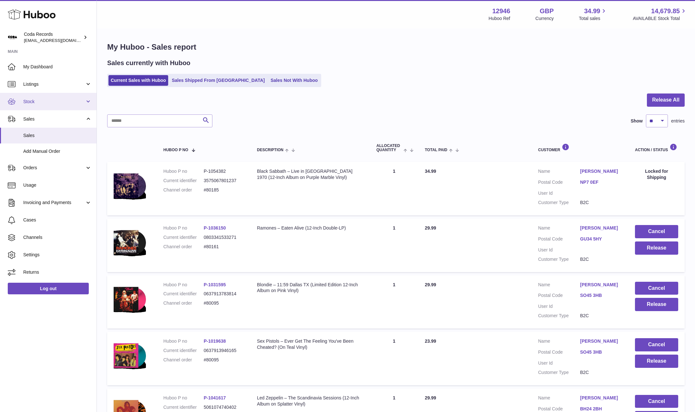
click at [47, 99] on span "Stock" at bounding box center [54, 102] width 62 height 6
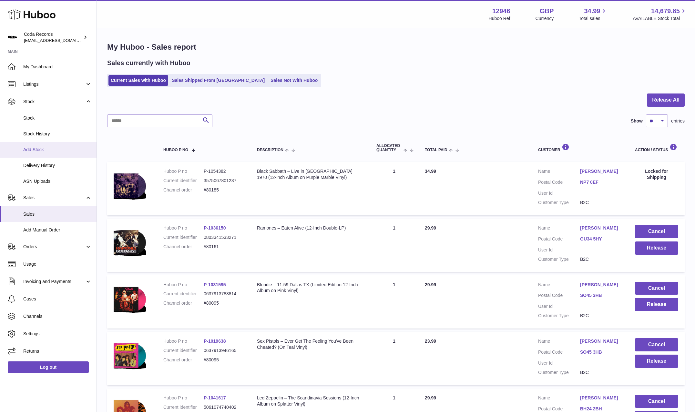
click at [61, 149] on span "Add Stock" at bounding box center [57, 150] width 68 height 6
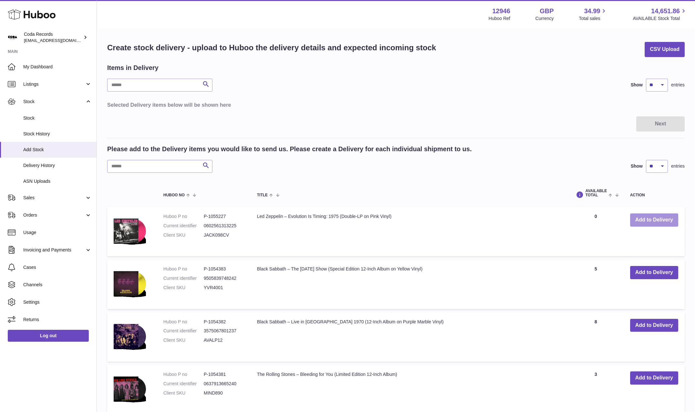
drag, startPoint x: 658, startPoint y: 218, endPoint x: 652, endPoint y: 217, distance: 6.6
click at [658, 218] on button "Add to Delivery" at bounding box center [654, 220] width 48 height 13
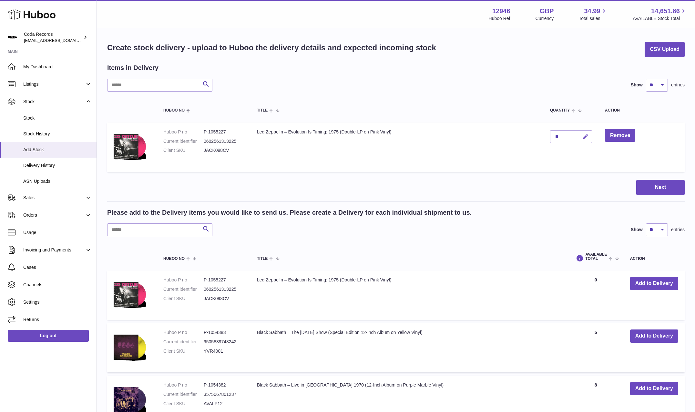
click at [585, 138] on icon "button" at bounding box center [585, 137] width 7 height 7
drag, startPoint x: 559, startPoint y: 135, endPoint x: 545, endPoint y: 136, distance: 13.9
click at [545, 136] on td "*" at bounding box center [570, 147] width 55 height 49
type input "**"
click at [583, 136] on icon "submit" at bounding box center [585, 137] width 6 height 6
